Goal: Communication & Community: Answer question/provide support

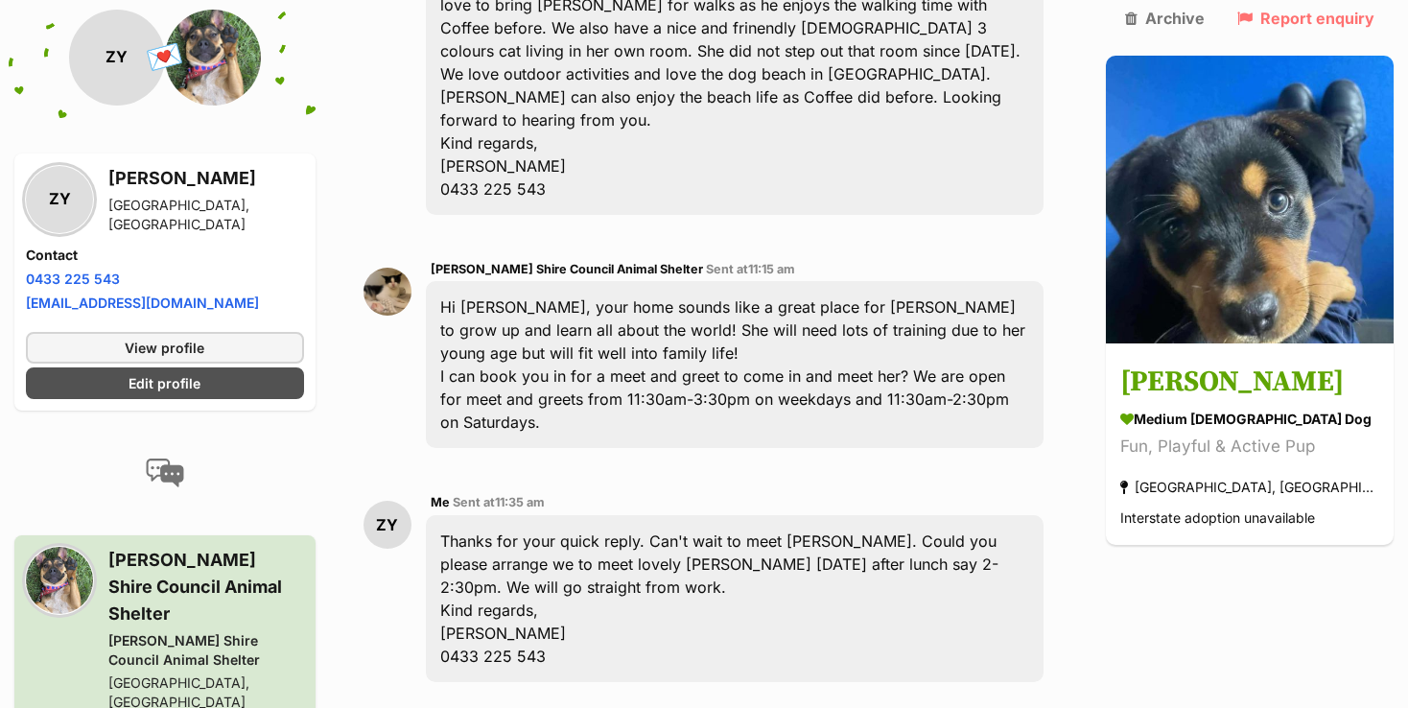
scroll to position [959, 0]
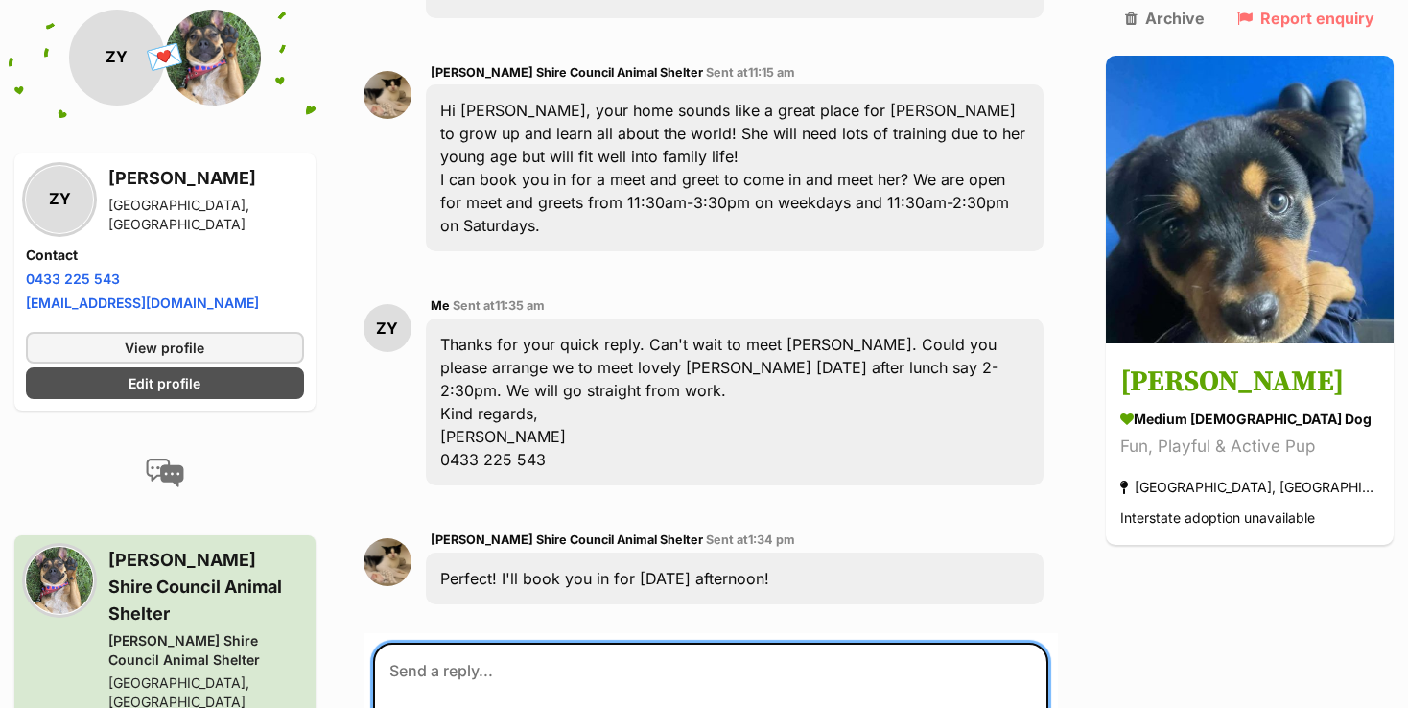
click at [639, 643] on textarea at bounding box center [710, 700] width 675 height 115
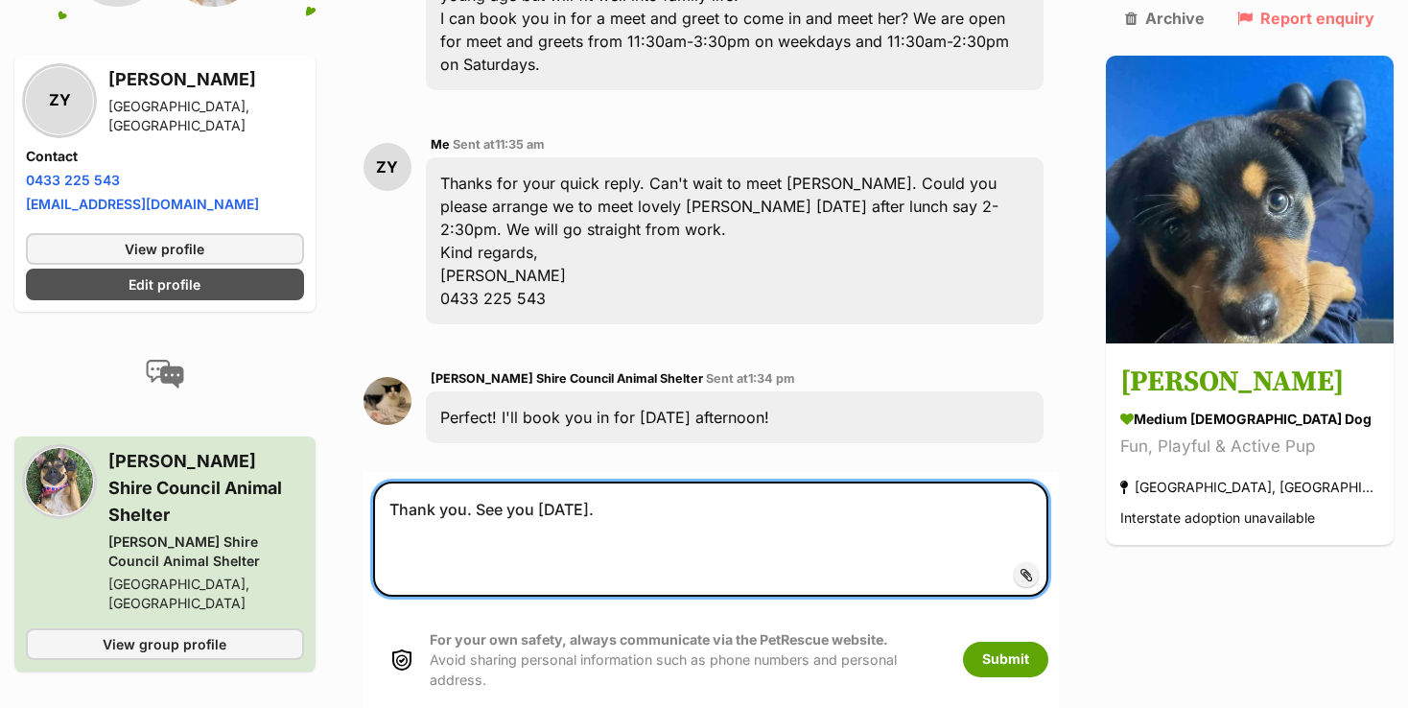
scroll to position [1247, 0]
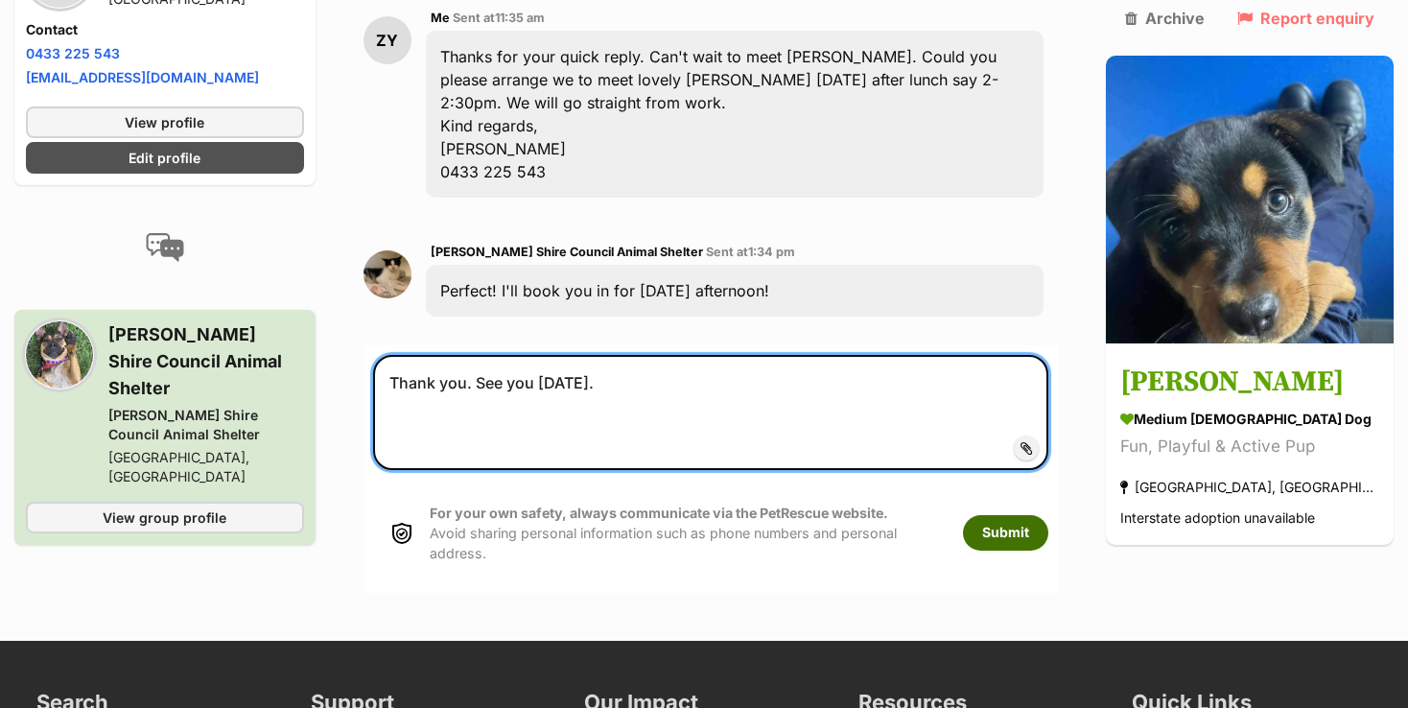
type textarea "Thank you. See you [DATE]."
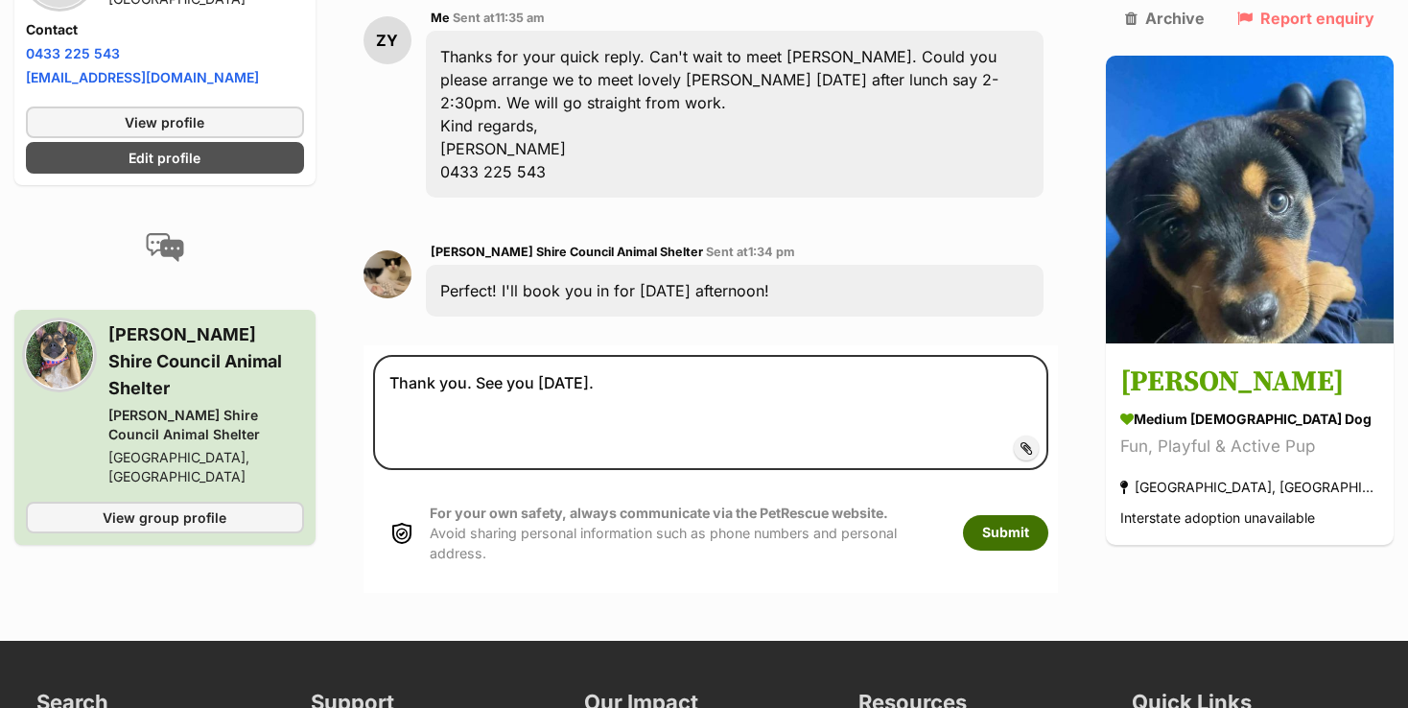
click at [1041, 515] on button "Submit" at bounding box center [1005, 532] width 85 height 35
